Goal: Task Accomplishment & Management: Manage account settings

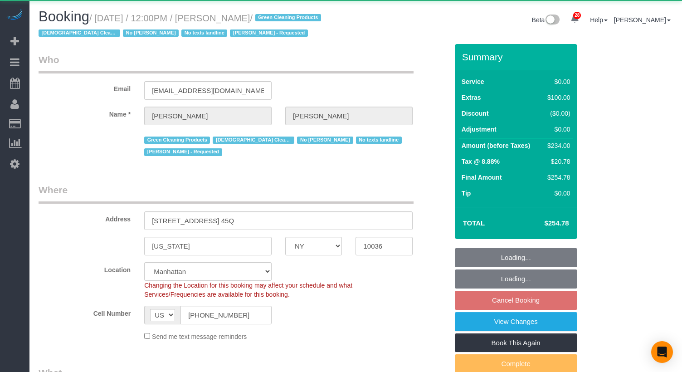
select select "NY"
select select "object:1122"
select select "1"
select select "spot4"
select select "number:89"
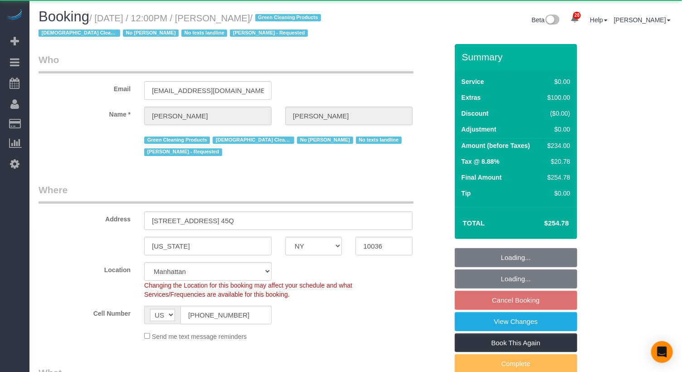
select select "number:90"
select select "number:15"
select select "number:5"
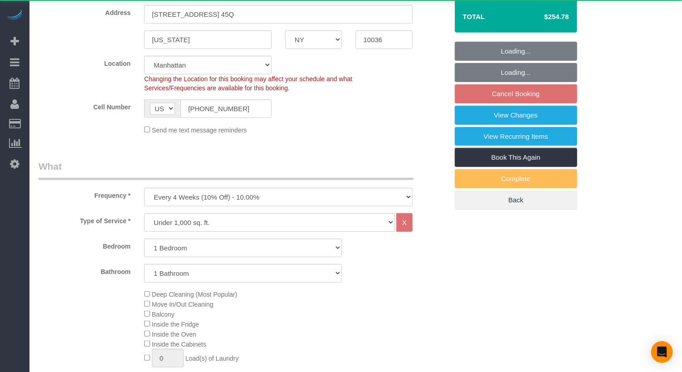
select select "string:stripe-pm_1SBOIi4VGloSiKo7Y2vR3uI4"
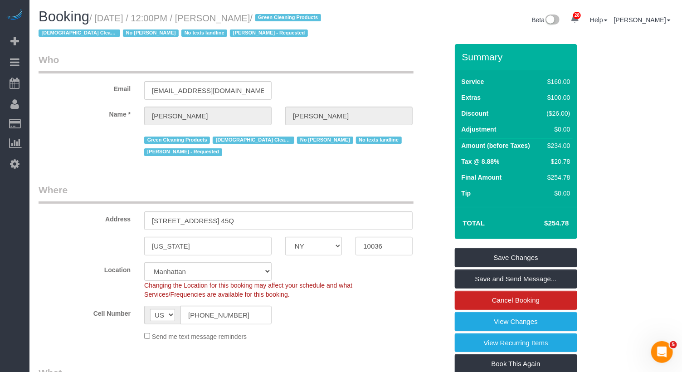
drag, startPoint x: 311, startPoint y: 20, endPoint x: 236, endPoint y: 23, distance: 74.8
click at [236, 23] on small "/ [DATE] / 12:00PM / [PERSON_NAME] / Green Cleaning Products [DEMOGRAPHIC_DATA]…" at bounding box center [181, 25] width 285 height 25
copy small "[PERSON_NAME]"
click at [47, 117] on sui-booking-customer "Email [EMAIL_ADDRESS][DOMAIN_NAME] Name * [PERSON_NAME] Green Cleaning Products…" at bounding box center [243, 105] width 409 height 105
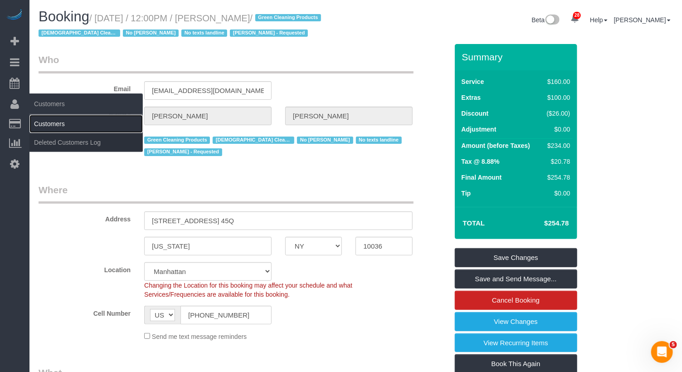
click at [44, 123] on link "Customers" at bounding box center [85, 124] width 113 height 18
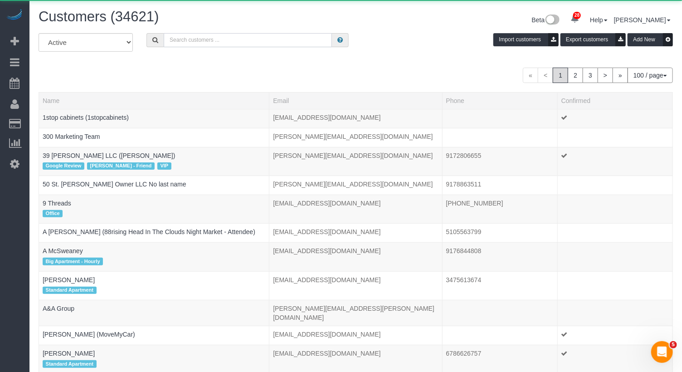
click at [185, 37] on input "text" at bounding box center [248, 40] width 168 height 14
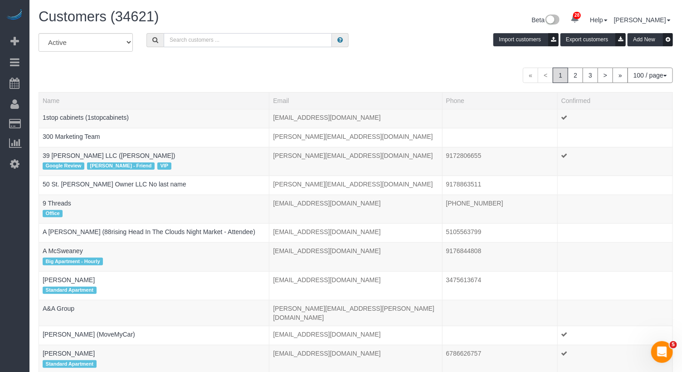
paste input "[PERSON_NAME]"
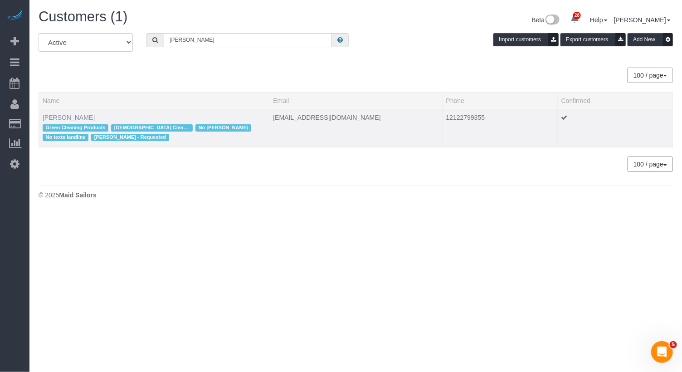
type input "[PERSON_NAME]"
click at [64, 114] on link "[PERSON_NAME]" at bounding box center [69, 117] width 52 height 7
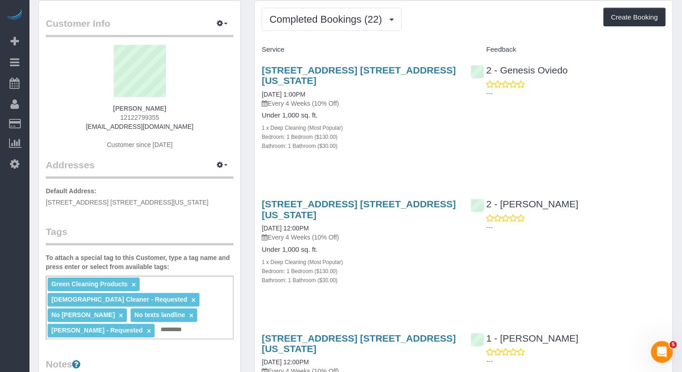
scroll to position [33, 0]
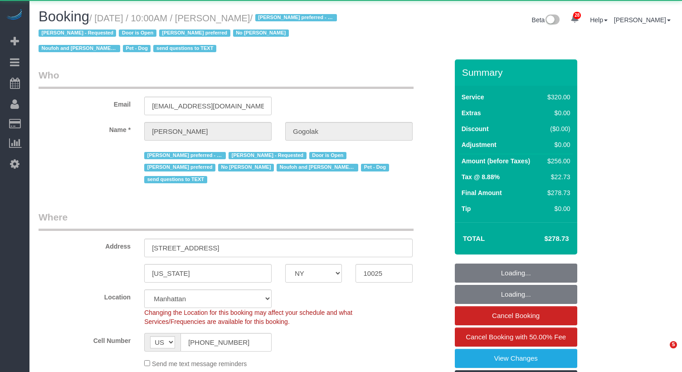
select select "NY"
select select "number:58"
select select "number:76"
select select "number:13"
select select "number:5"
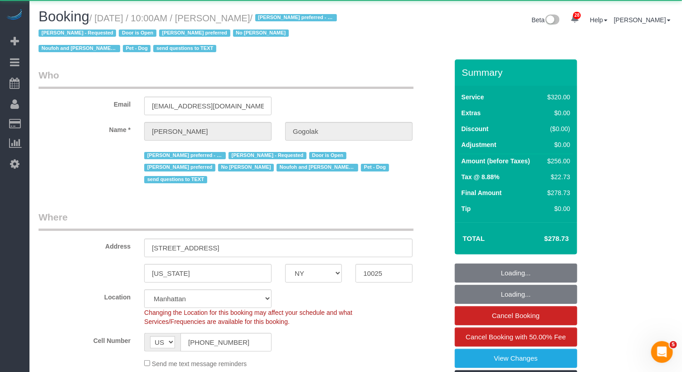
select select "object:1127"
select select "240"
select select "spot1"
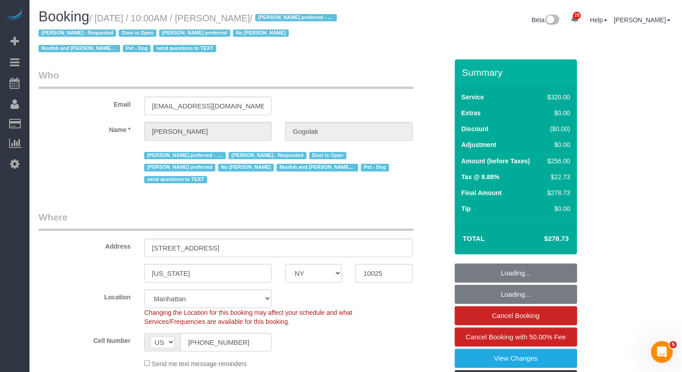
select select "string:stripe-pm_1P0RUk4VGloSiKo71VMZMWZt"
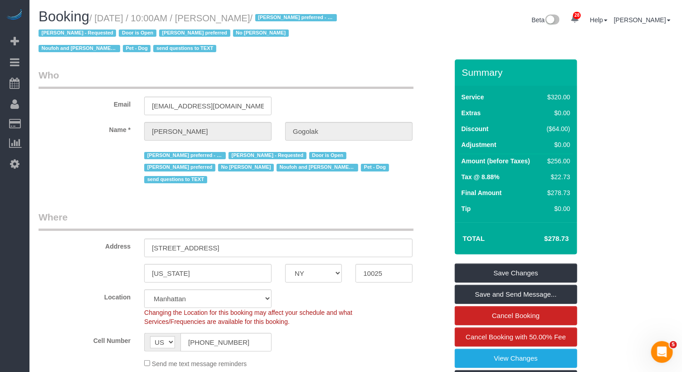
drag, startPoint x: 308, startPoint y: 19, endPoint x: 239, endPoint y: 20, distance: 68.9
click at [239, 20] on small "/ [DATE] / 10:00AM / [PERSON_NAME] / [PERSON_NAME] preferred - Mondays [PERSON_…" at bounding box center [189, 33] width 301 height 41
copy small "[PERSON_NAME]"
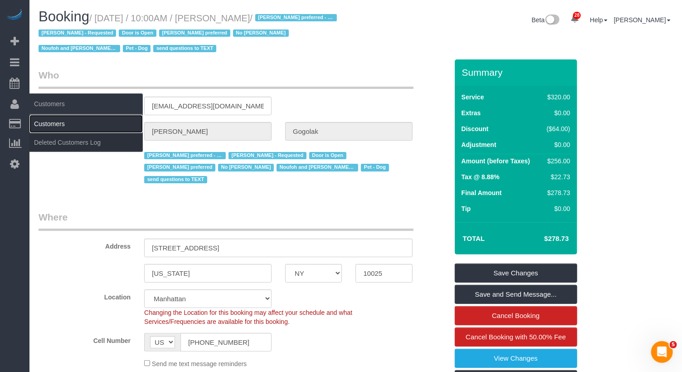
click at [46, 122] on link "Customers" at bounding box center [85, 124] width 113 height 18
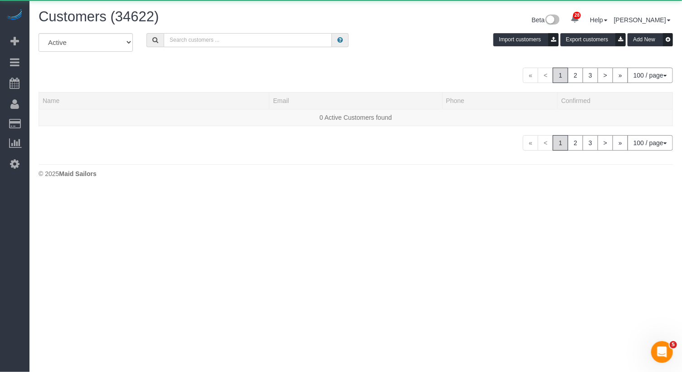
click at [179, 38] on input "text" at bounding box center [248, 40] width 168 height 14
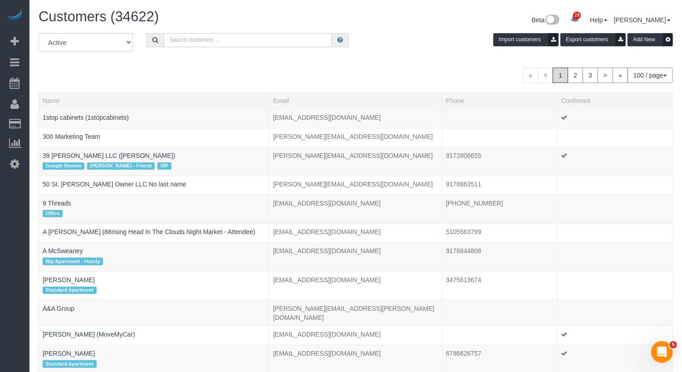
paste input "[PERSON_NAME]"
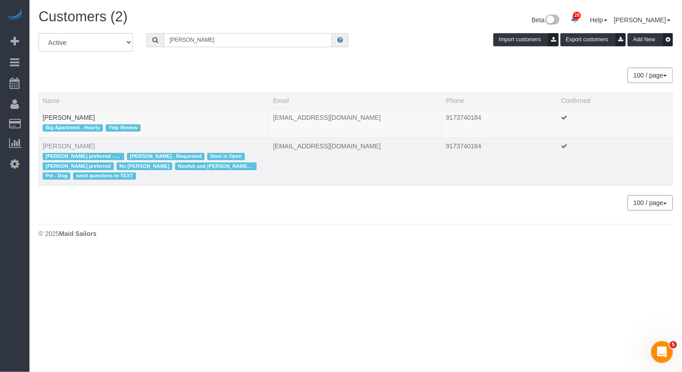
type input "[PERSON_NAME]"
click at [78, 146] on link "[PERSON_NAME]" at bounding box center [69, 145] width 52 height 7
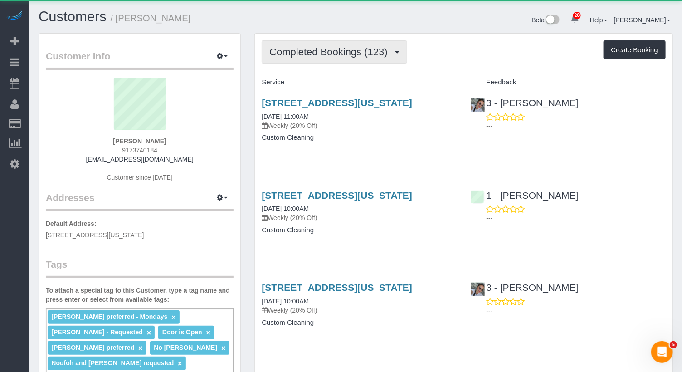
click at [337, 56] on span "Completed Bookings (123)" at bounding box center [330, 51] width 122 height 11
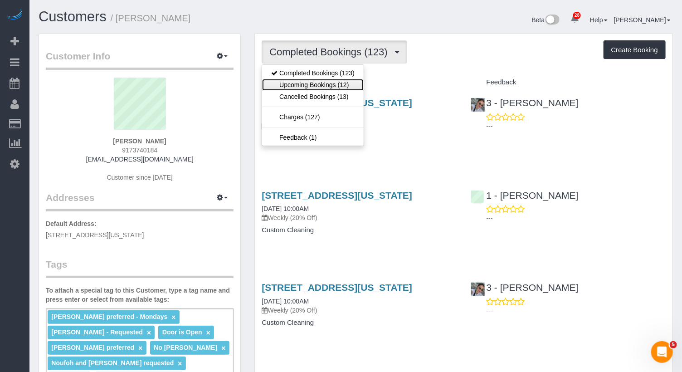
click at [338, 82] on link "Upcoming Bookings (12)" at bounding box center [313, 85] width 102 height 12
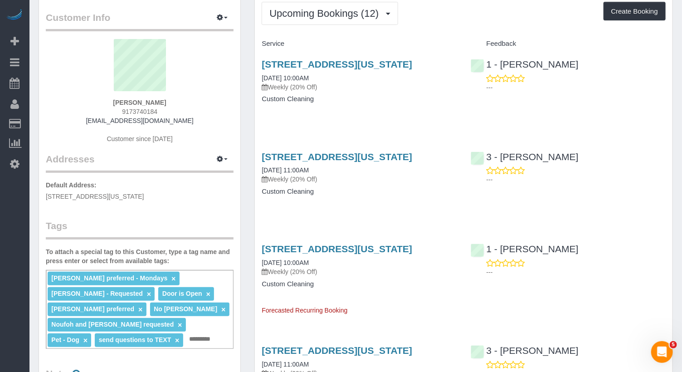
scroll to position [41, 0]
